Goal: Find specific page/section: Find specific page/section

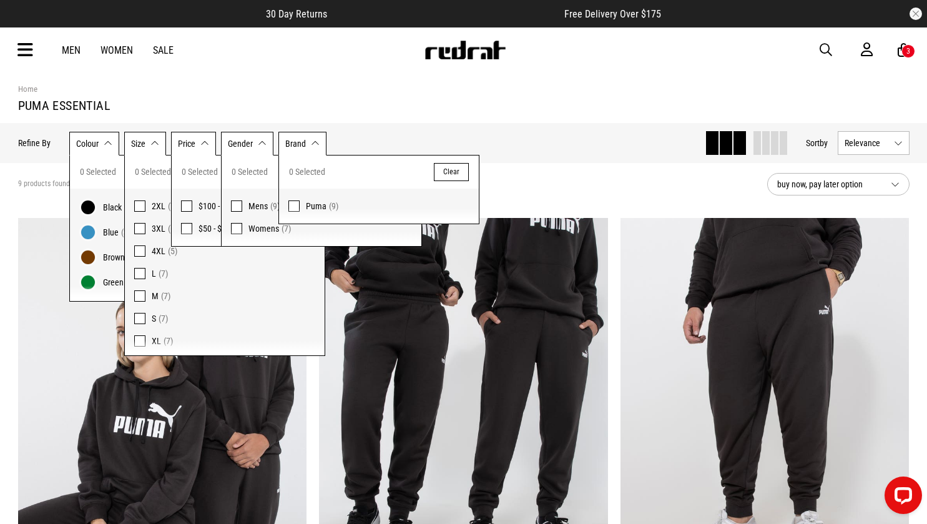
click at [29, 47] on icon at bounding box center [25, 50] width 16 height 21
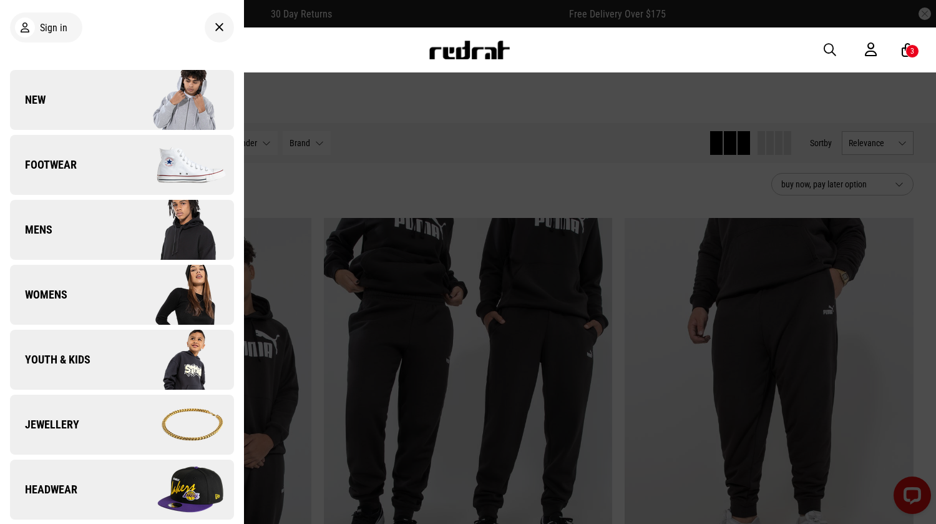
click at [100, 104] on link "New" at bounding box center [122, 100] width 224 height 60
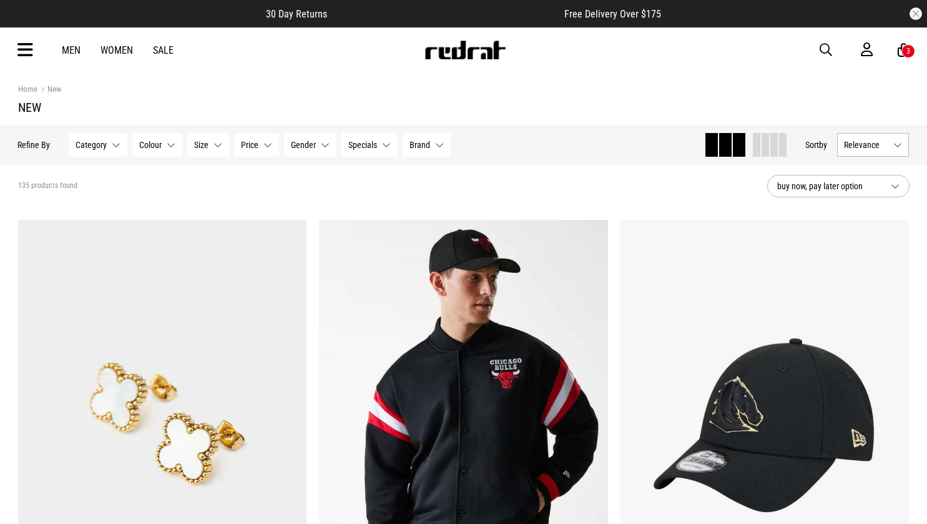
click at [771, 147] on span at bounding box center [774, 145] width 7 height 24
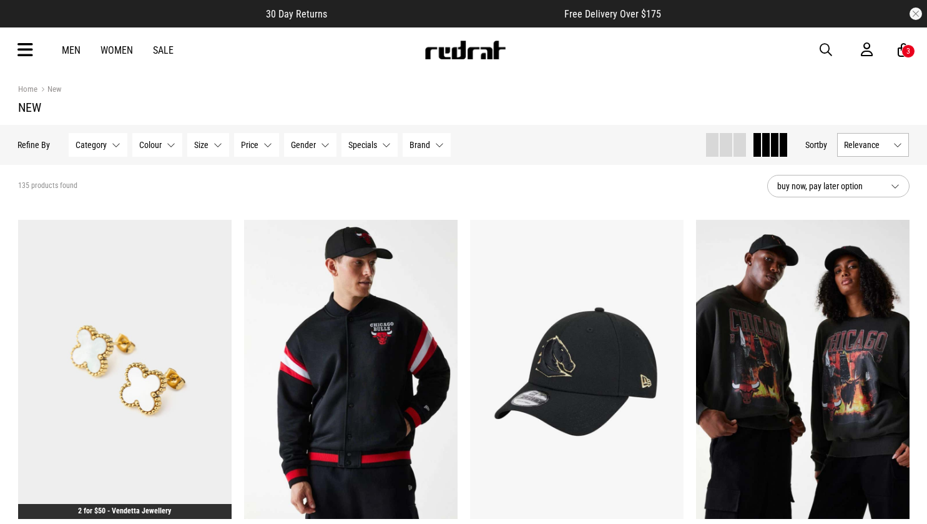
click at [882, 144] on span "Relevance" at bounding box center [866, 145] width 44 height 10
click at [868, 169] on li "Newest" at bounding box center [873, 168] width 71 height 22
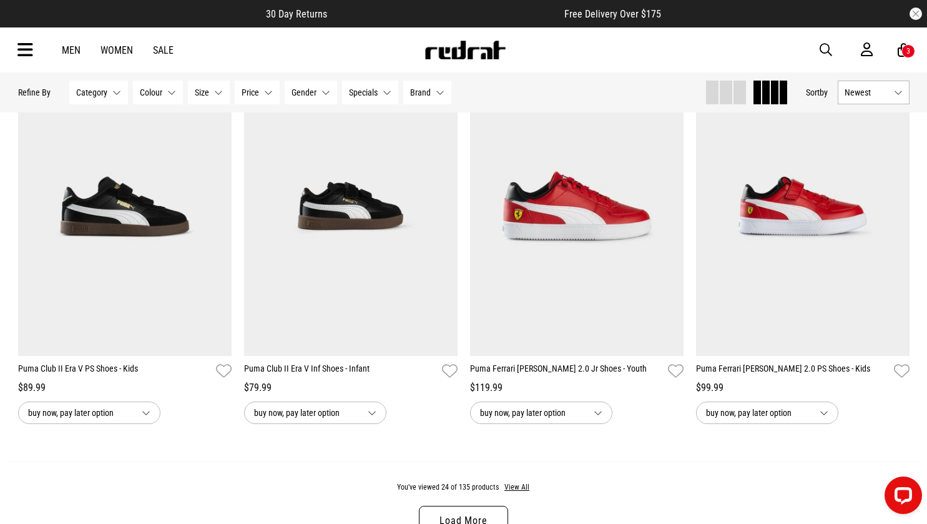
scroll to position [2434, 0]
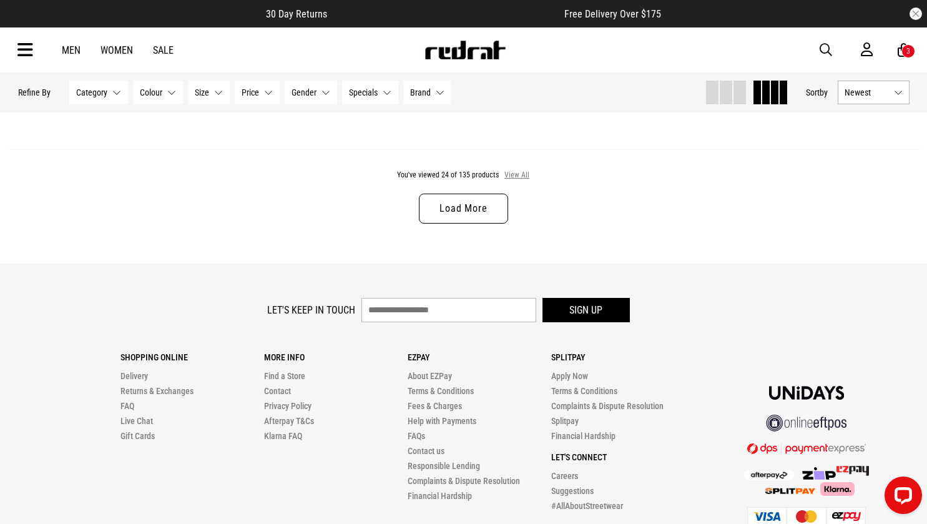
click at [516, 181] on button "View All" at bounding box center [517, 175] width 26 height 11
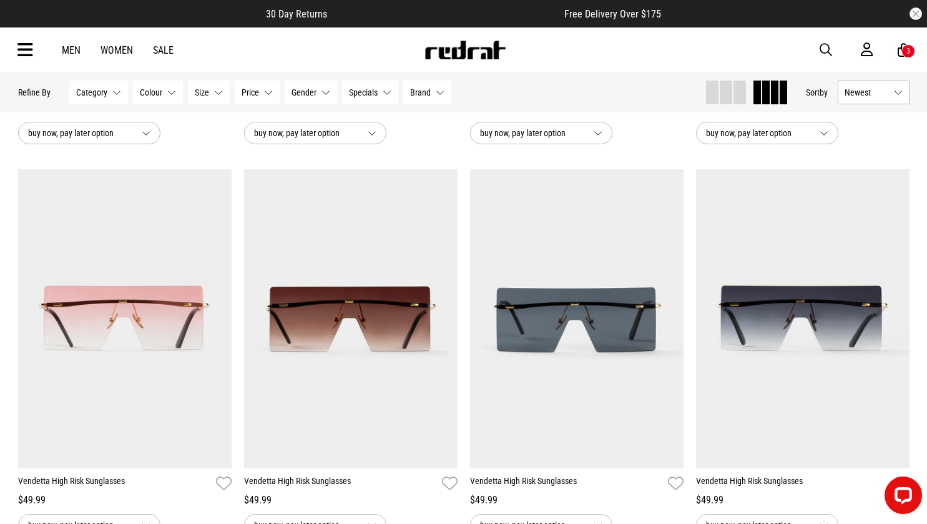
scroll to position [5538, 0]
